Goal: Navigation & Orientation: Locate item on page

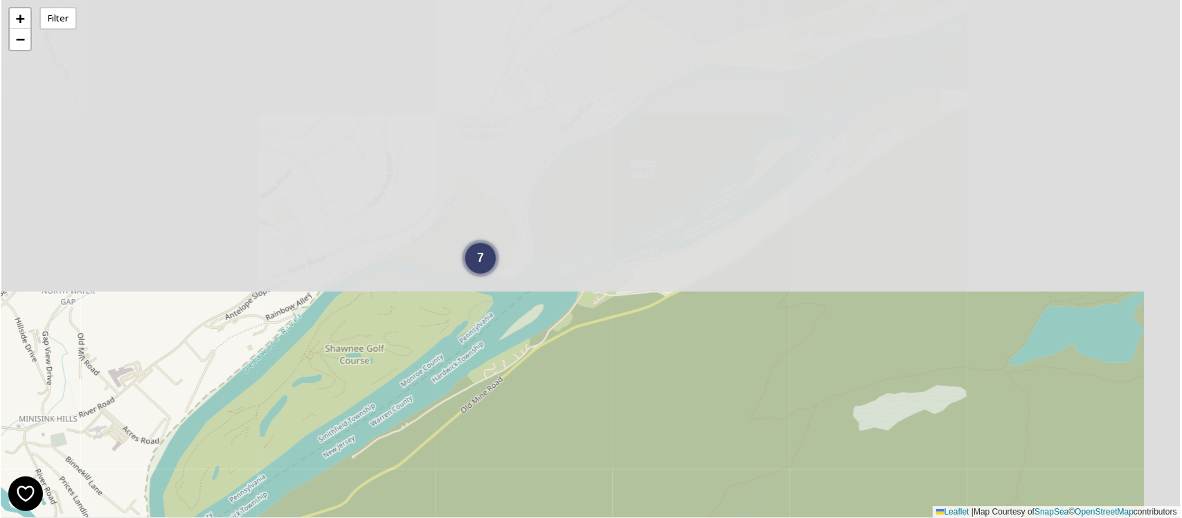
drag, startPoint x: 803, startPoint y: 37, endPoint x: 652, endPoint y: 486, distance: 474.2
click at [652, 486] on div "3 7 + − Leaflet | Map Courtesy of SnapSea © OpenStreetMap contributors" at bounding box center [591, 259] width 1180 height 518
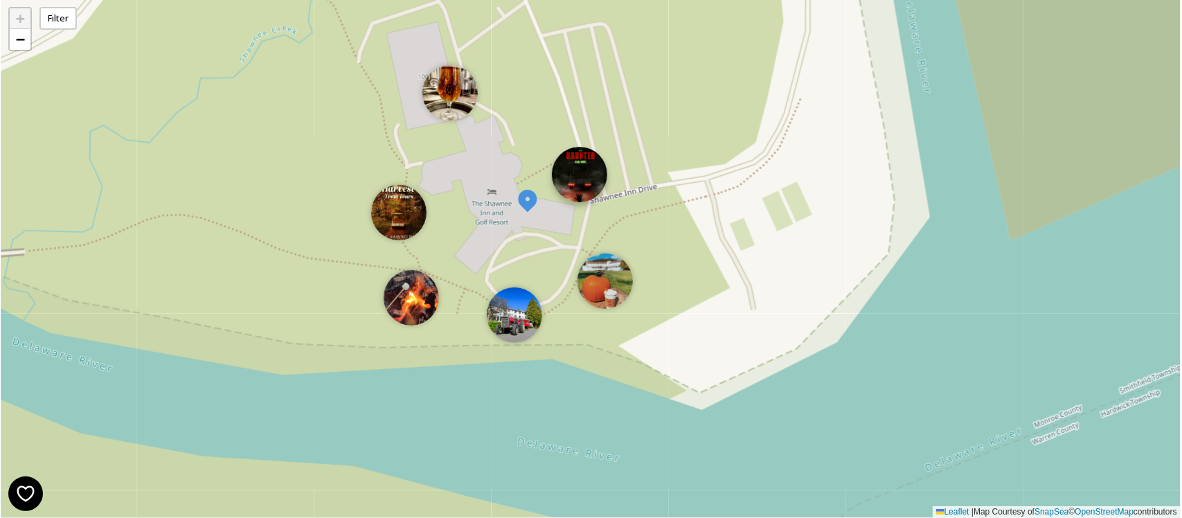
drag, startPoint x: 528, startPoint y: 205, endPoint x: 573, endPoint y: 185, distance: 49.3
click at [573, 185] on img at bounding box center [579, 174] width 55 height 55
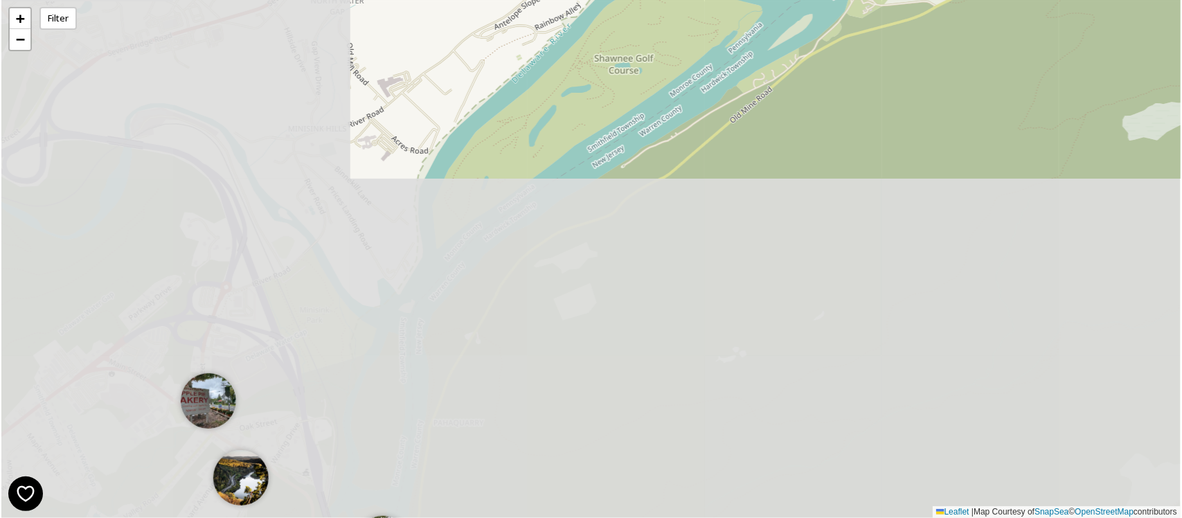
drag, startPoint x: 402, startPoint y: 450, endPoint x: 774, endPoint y: 32, distance: 559.8
click at [774, 32] on div "3 7 + − Leaflet | Map Courtesy of SnapSea © OpenStreetMap contributors" at bounding box center [591, 259] width 1180 height 518
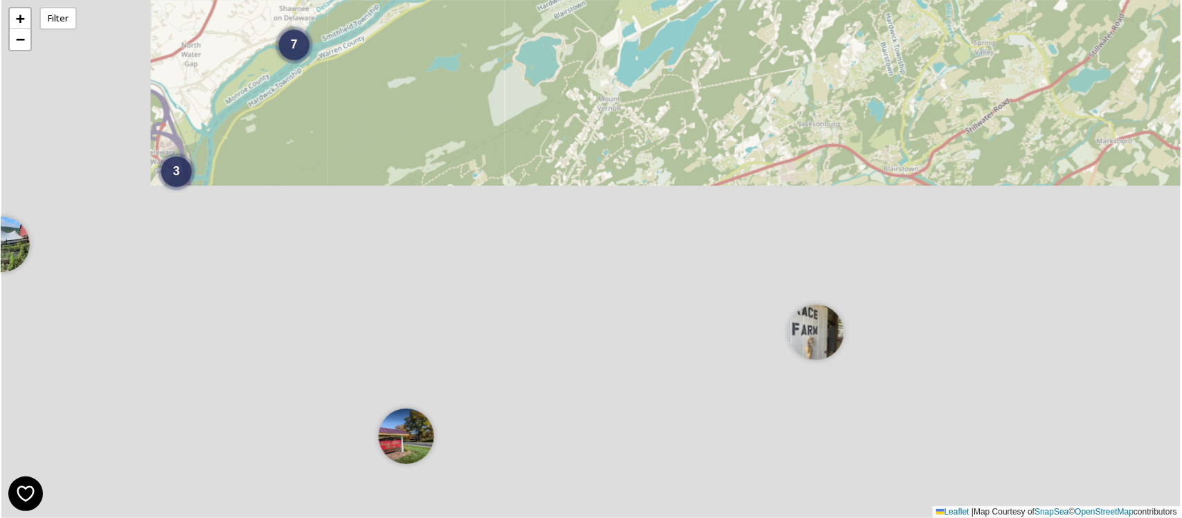
drag, startPoint x: 482, startPoint y: 396, endPoint x: 738, endPoint y: -50, distance: 514.1
click at [738, 0] on html "3 3 7 + − Leaflet | Map Courtesy of SnapSea © OpenStreetMap contributors Filter…" at bounding box center [591, 259] width 1182 height 518
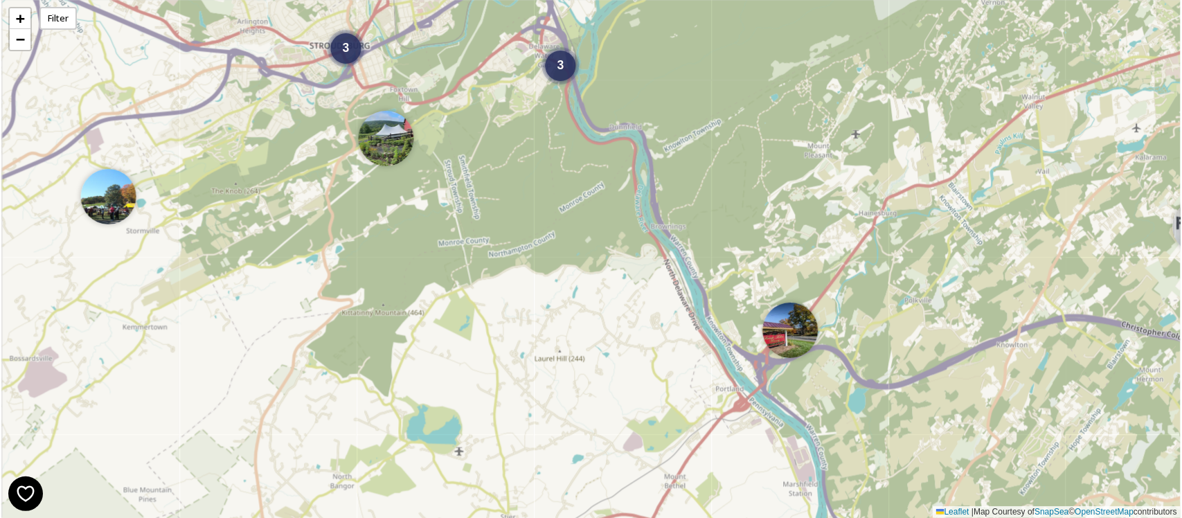
drag, startPoint x: 321, startPoint y: 210, endPoint x: 705, endPoint y: 104, distance: 398.7
click at [705, 104] on div "3 3 7 2 + − Leaflet | Map Courtesy of SnapSea © OpenStreetMap contributors" at bounding box center [591, 259] width 1180 height 518
click at [348, 59] on div "3" at bounding box center [346, 45] width 30 height 30
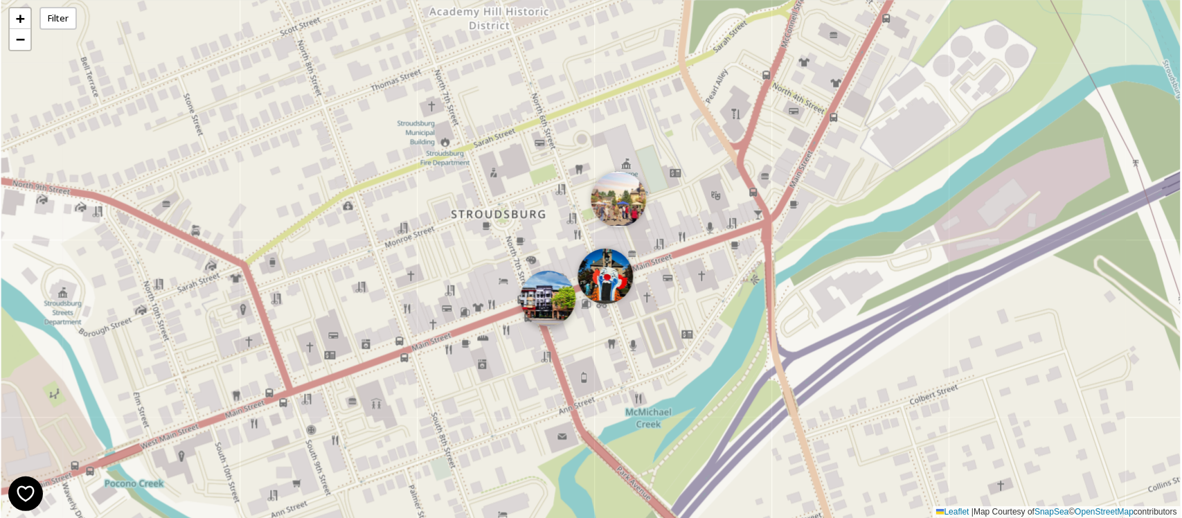
click at [553, 302] on img at bounding box center [548, 298] width 55 height 55
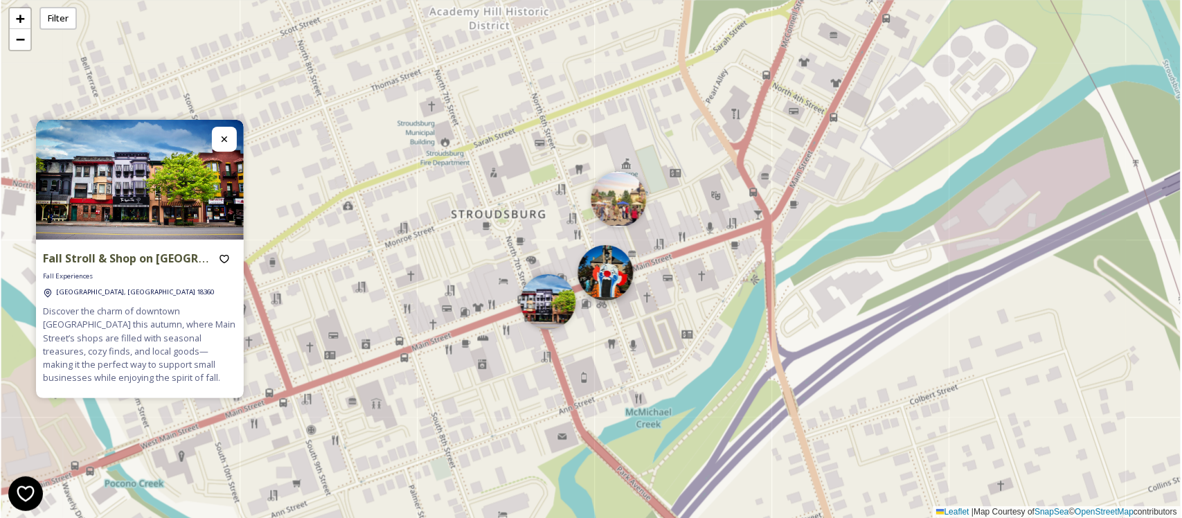
click at [601, 281] on img at bounding box center [605, 272] width 55 height 55
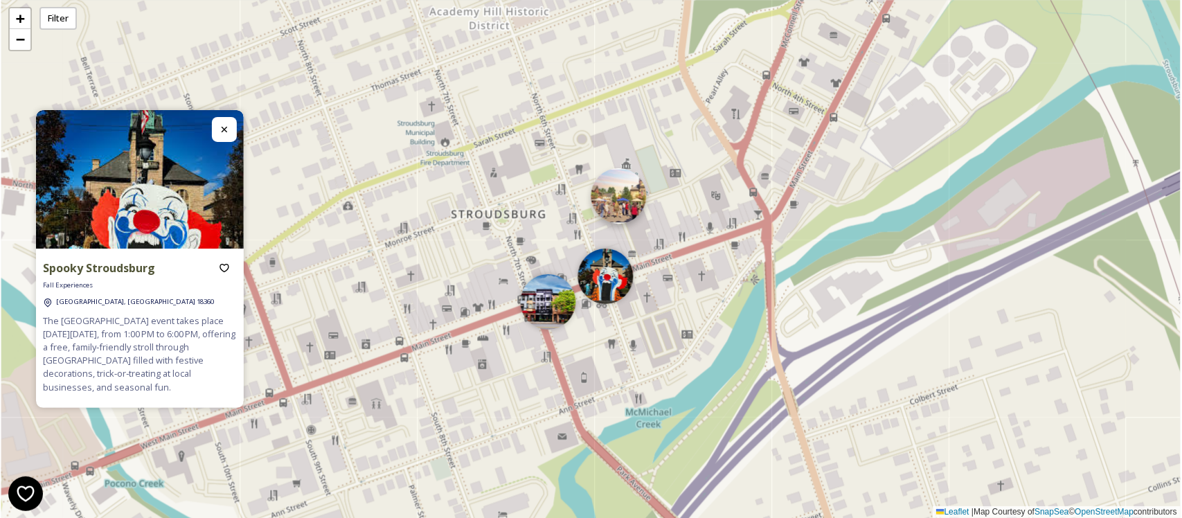
click at [627, 199] on img at bounding box center [618, 195] width 55 height 55
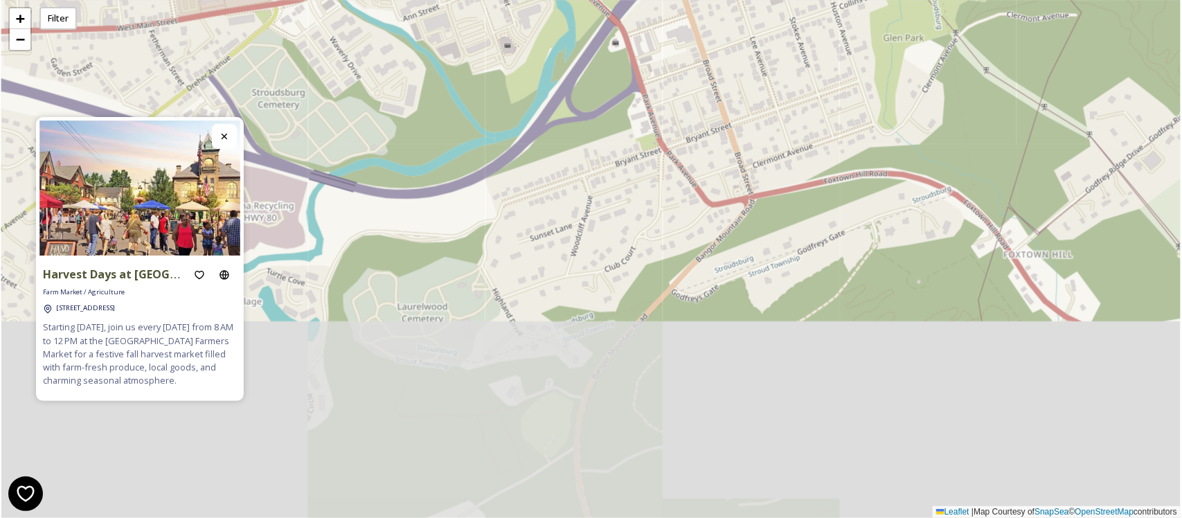
drag, startPoint x: 663, startPoint y: 400, endPoint x: 614, endPoint y: 42, distance: 362.0
click at [614, 42] on div "3 + − Leaflet | Map Courtesy of SnapSea © OpenStreetMap contributors" at bounding box center [591, 259] width 1180 height 518
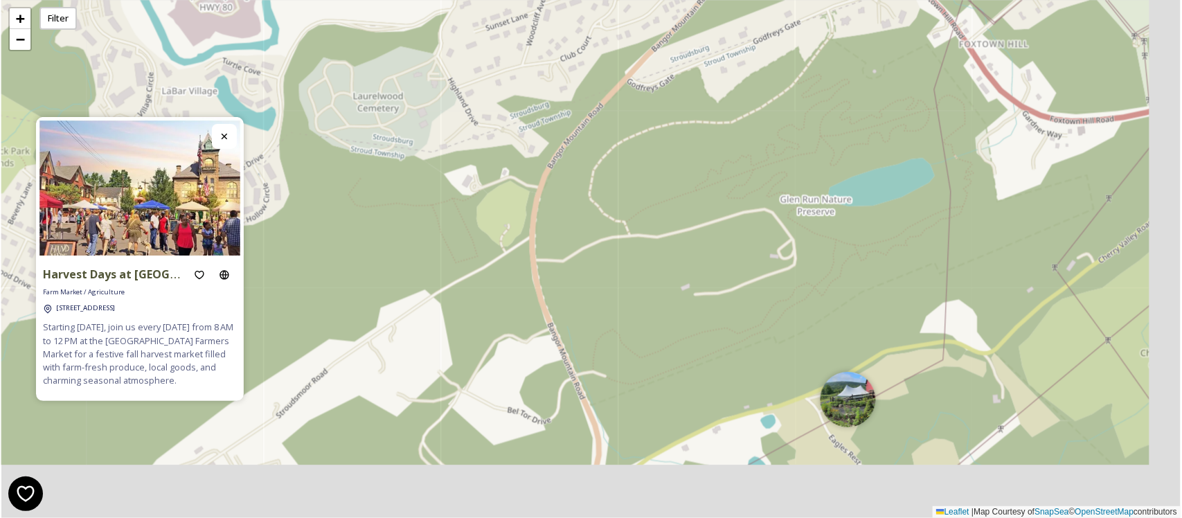
drag, startPoint x: 675, startPoint y: 402, endPoint x: 630, endPoint y: 188, distance: 219.4
click at [630, 188] on div "3 + − Leaflet | Map Courtesy of SnapSea © OpenStreetMap contributors" at bounding box center [591, 259] width 1180 height 518
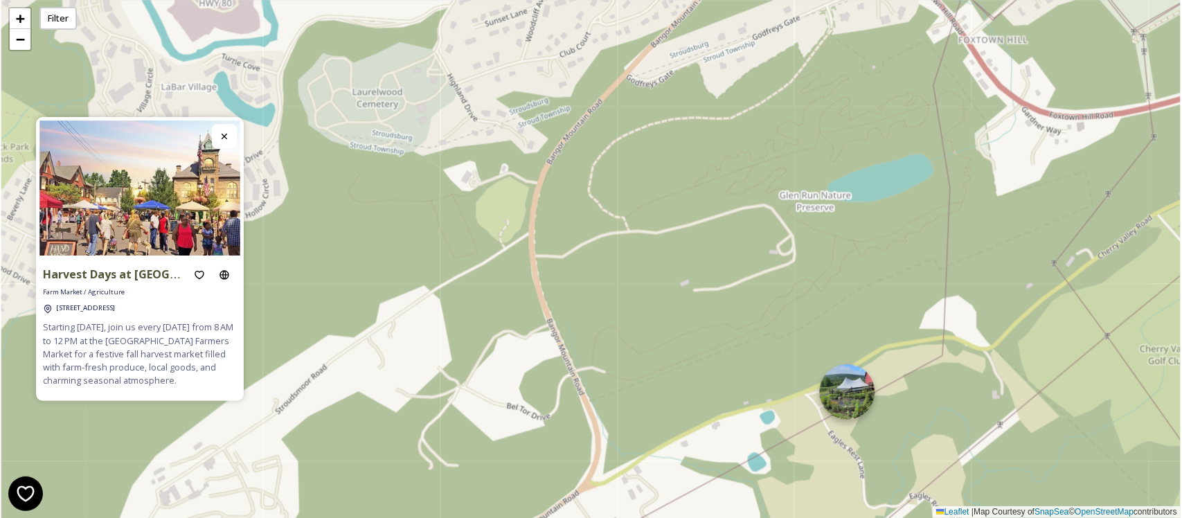
click at [860, 405] on img at bounding box center [847, 391] width 55 height 55
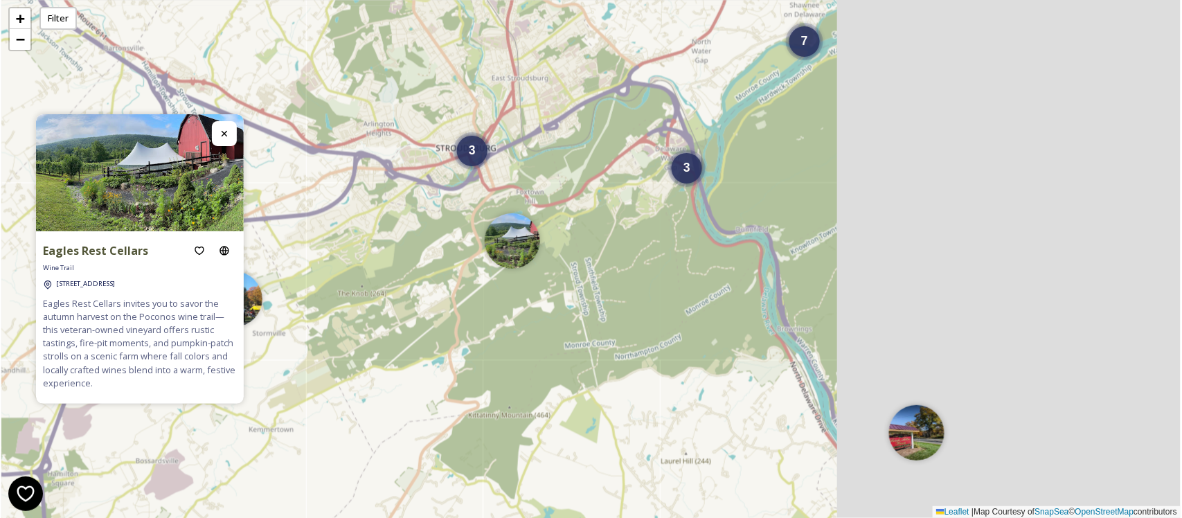
drag, startPoint x: 1089, startPoint y: 336, endPoint x: 628, endPoint y: 248, distance: 470.3
click at [628, 248] on div "2 3 3 7 + − Leaflet | Map Courtesy of SnapSea © OpenStreetMap contributors" at bounding box center [591, 259] width 1180 height 518
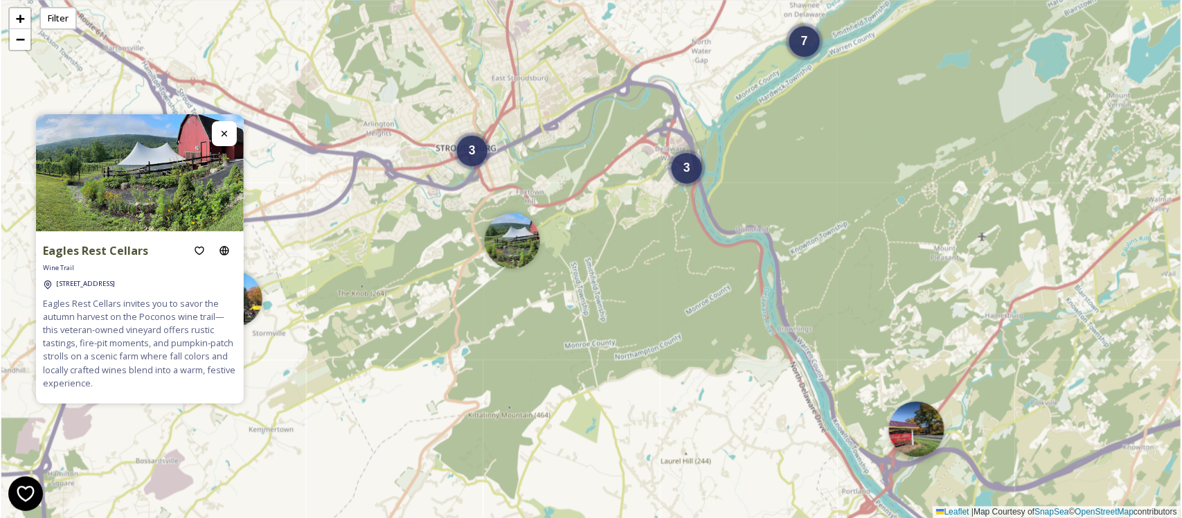
click at [916, 438] on img at bounding box center [916, 429] width 55 height 55
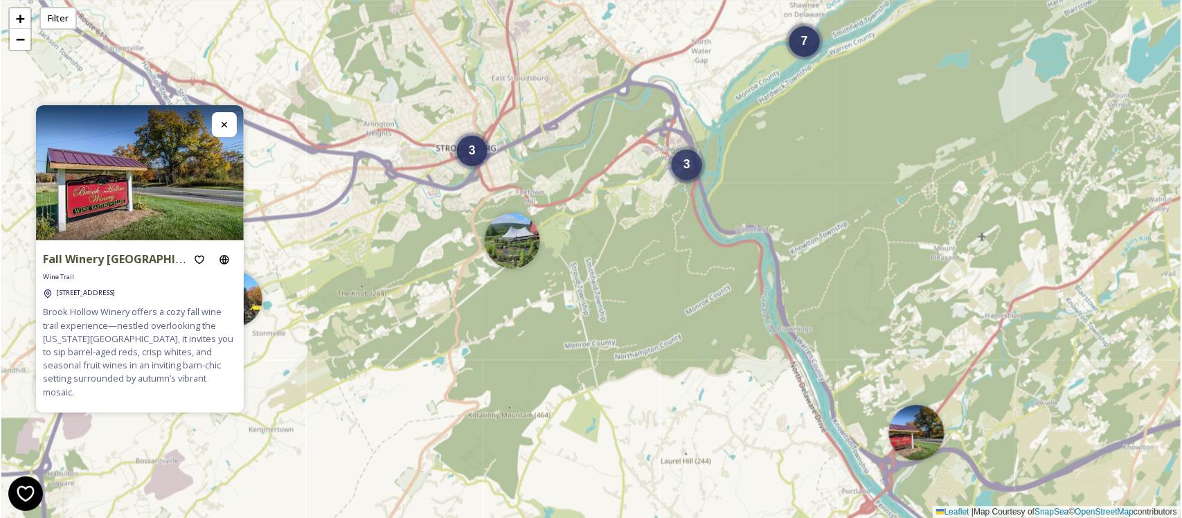
click at [689, 165] on span "3" at bounding box center [687, 164] width 7 height 14
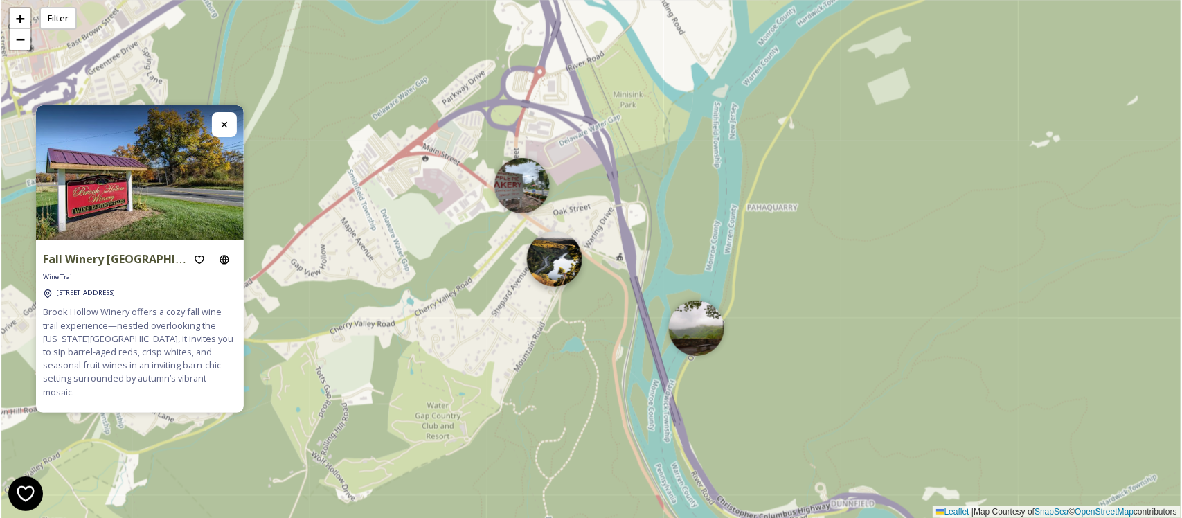
click at [562, 270] on img at bounding box center [554, 258] width 55 height 55
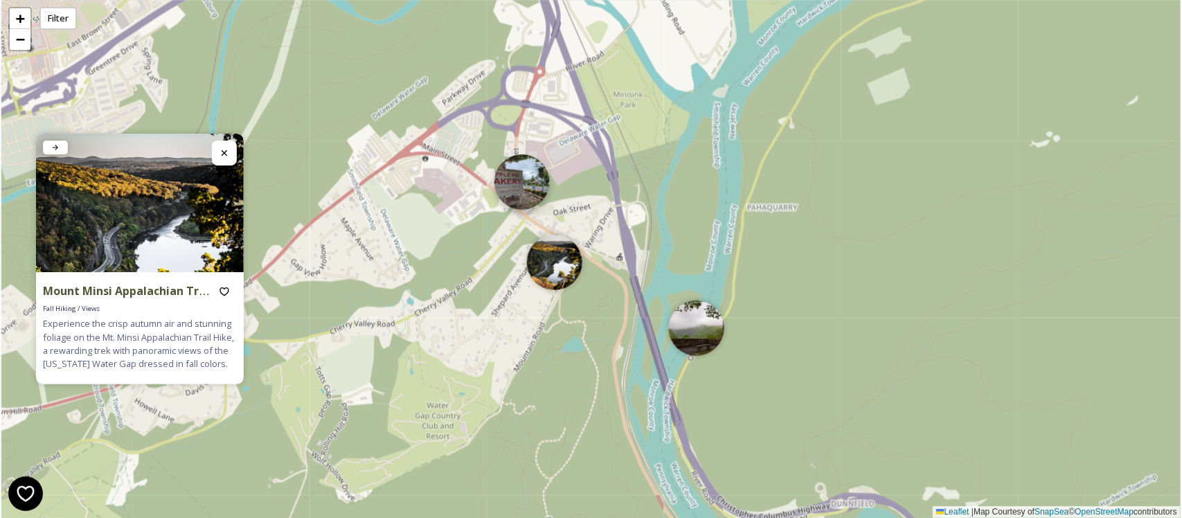
click at [507, 179] on img at bounding box center [522, 181] width 55 height 55
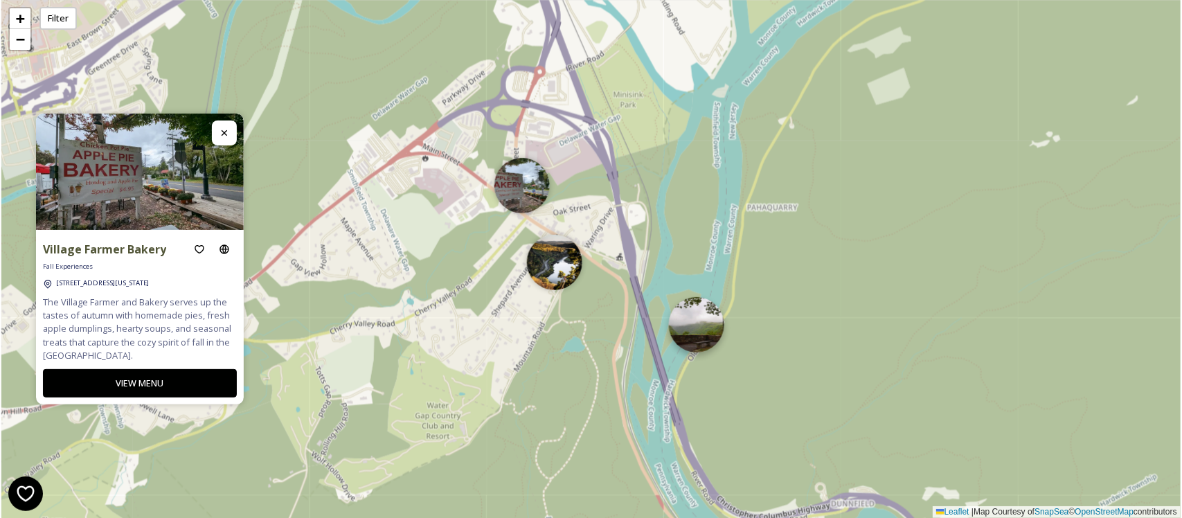
click at [705, 330] on img at bounding box center [696, 324] width 55 height 55
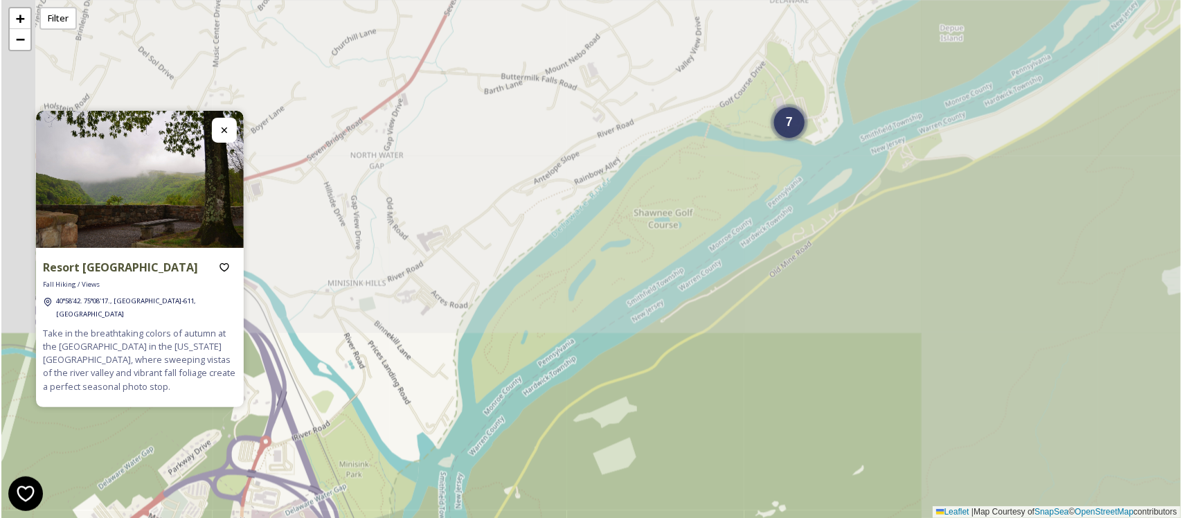
drag, startPoint x: 837, startPoint y: 143, endPoint x: 562, endPoint y: 513, distance: 460.5
click at [562, 513] on div "3 7 + − Leaflet | Map Courtesy of SnapSea © OpenStreetMap contributors" at bounding box center [591, 259] width 1180 height 518
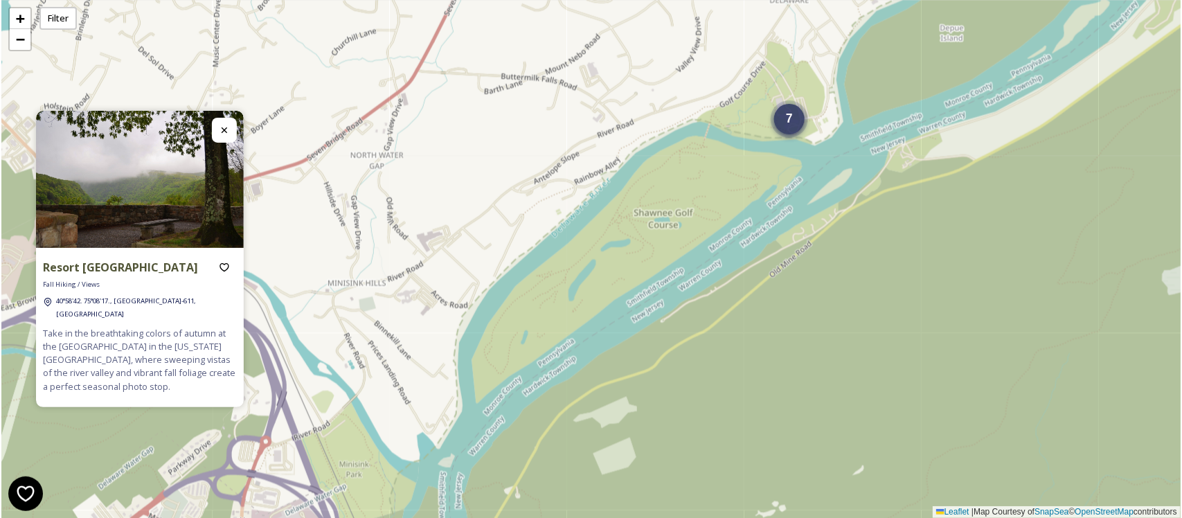
click at [787, 132] on div "7" at bounding box center [789, 119] width 30 height 30
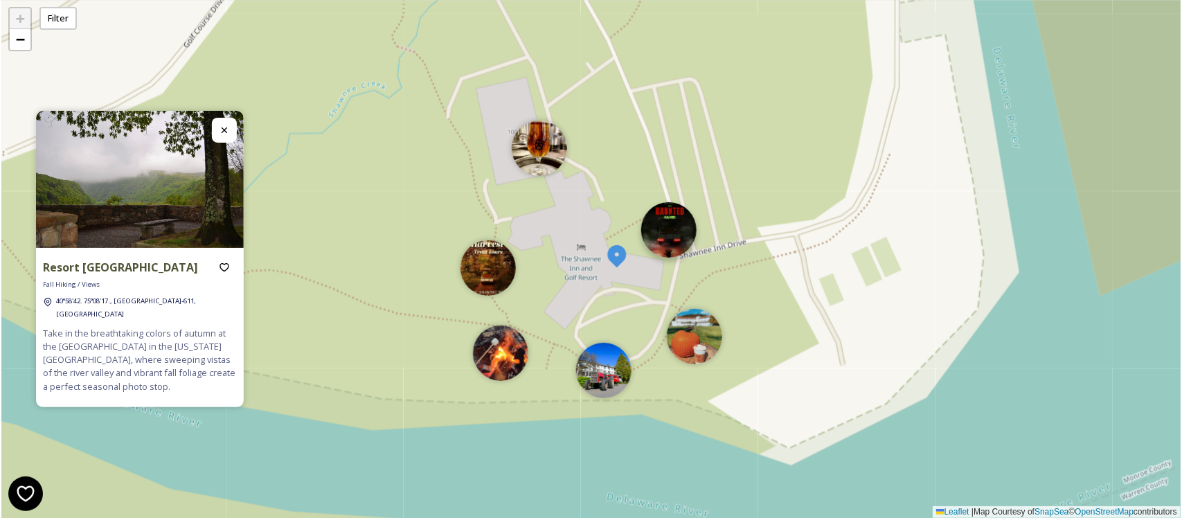
click at [679, 236] on img at bounding box center [668, 229] width 55 height 55
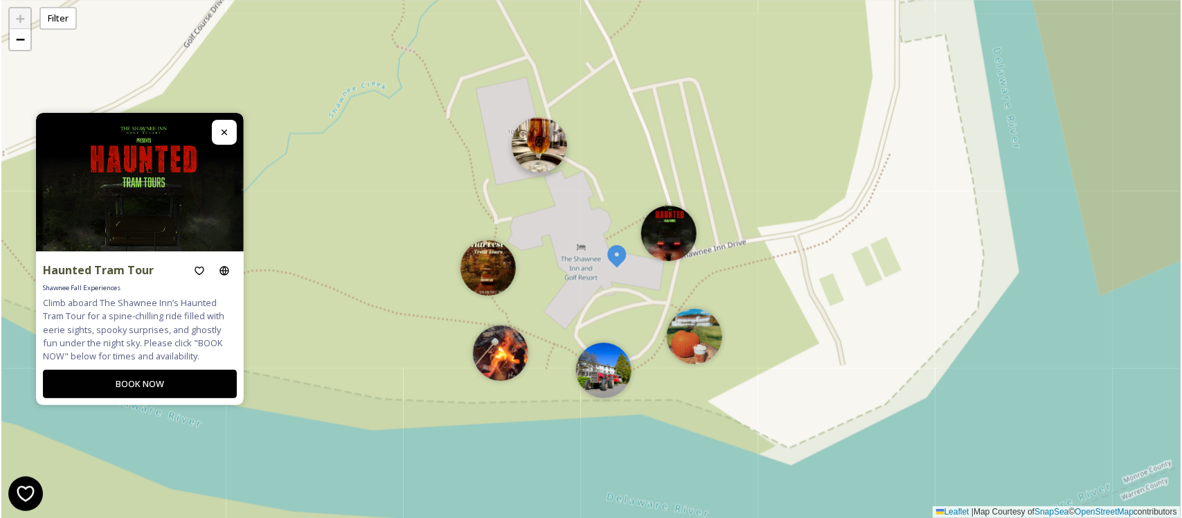
click at [525, 140] on img at bounding box center [539, 144] width 55 height 55
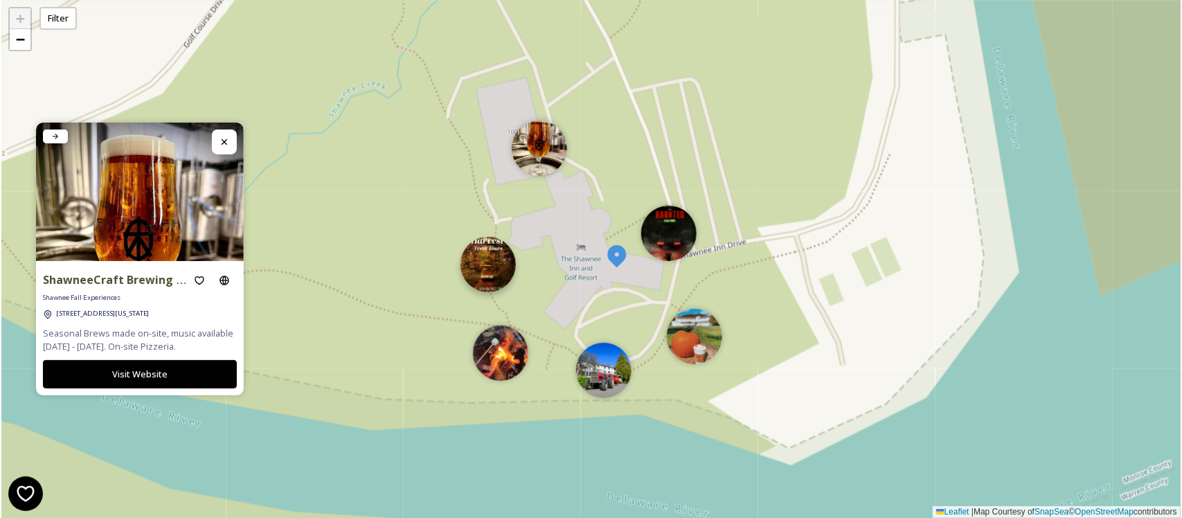
click at [472, 283] on img at bounding box center [488, 264] width 55 height 55
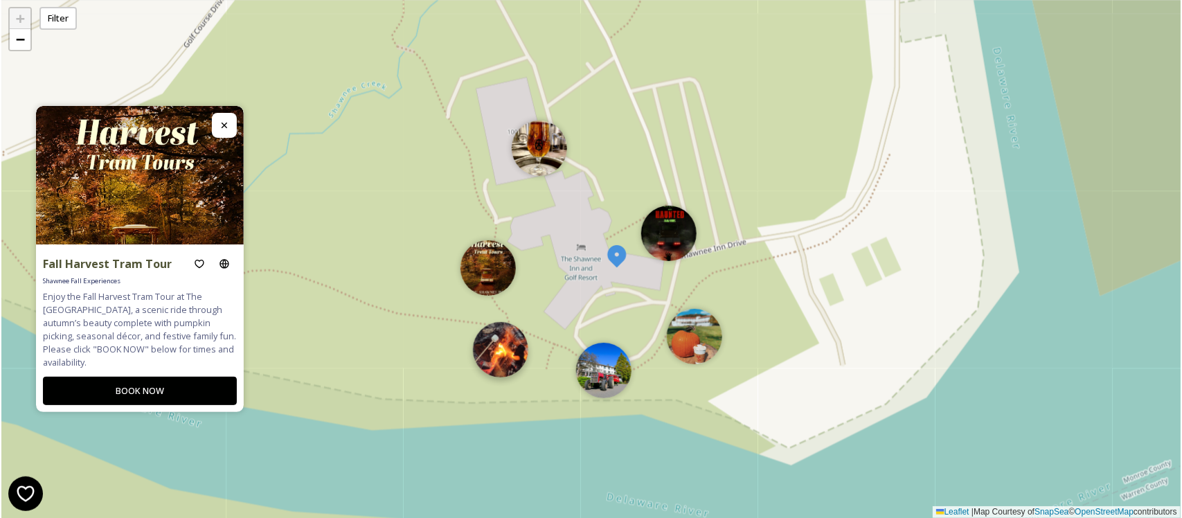
click at [481, 361] on img at bounding box center [500, 349] width 55 height 55
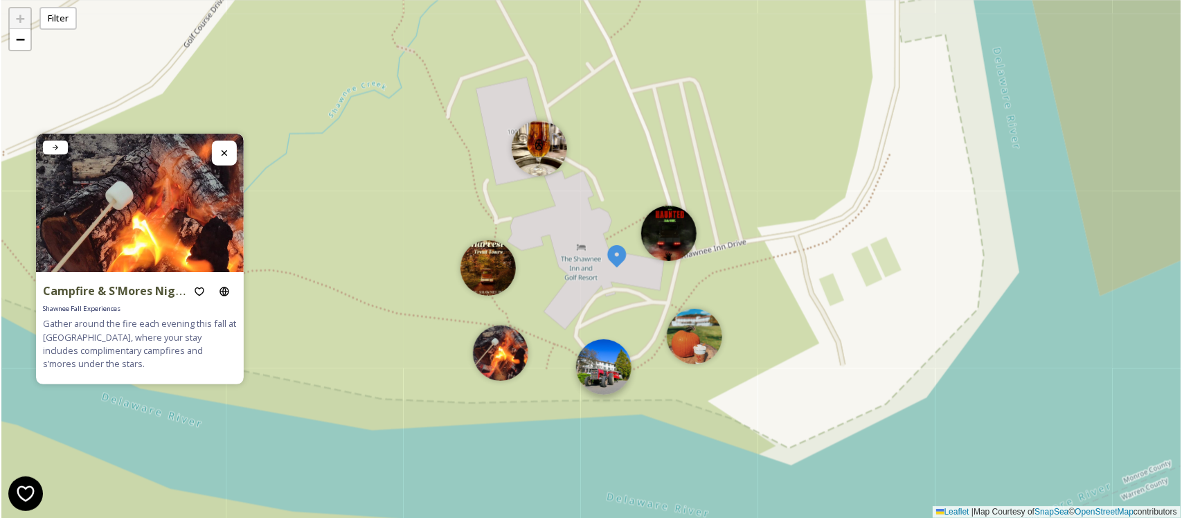
click at [606, 385] on img at bounding box center [603, 366] width 55 height 55
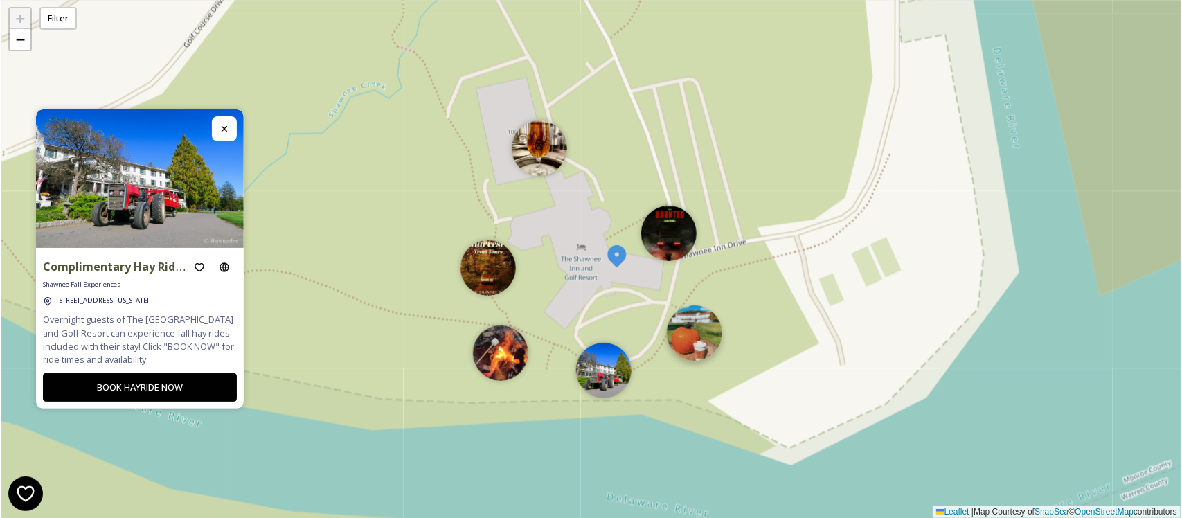
click at [706, 340] on img at bounding box center [694, 332] width 55 height 55
